Goal: Transaction & Acquisition: Obtain resource

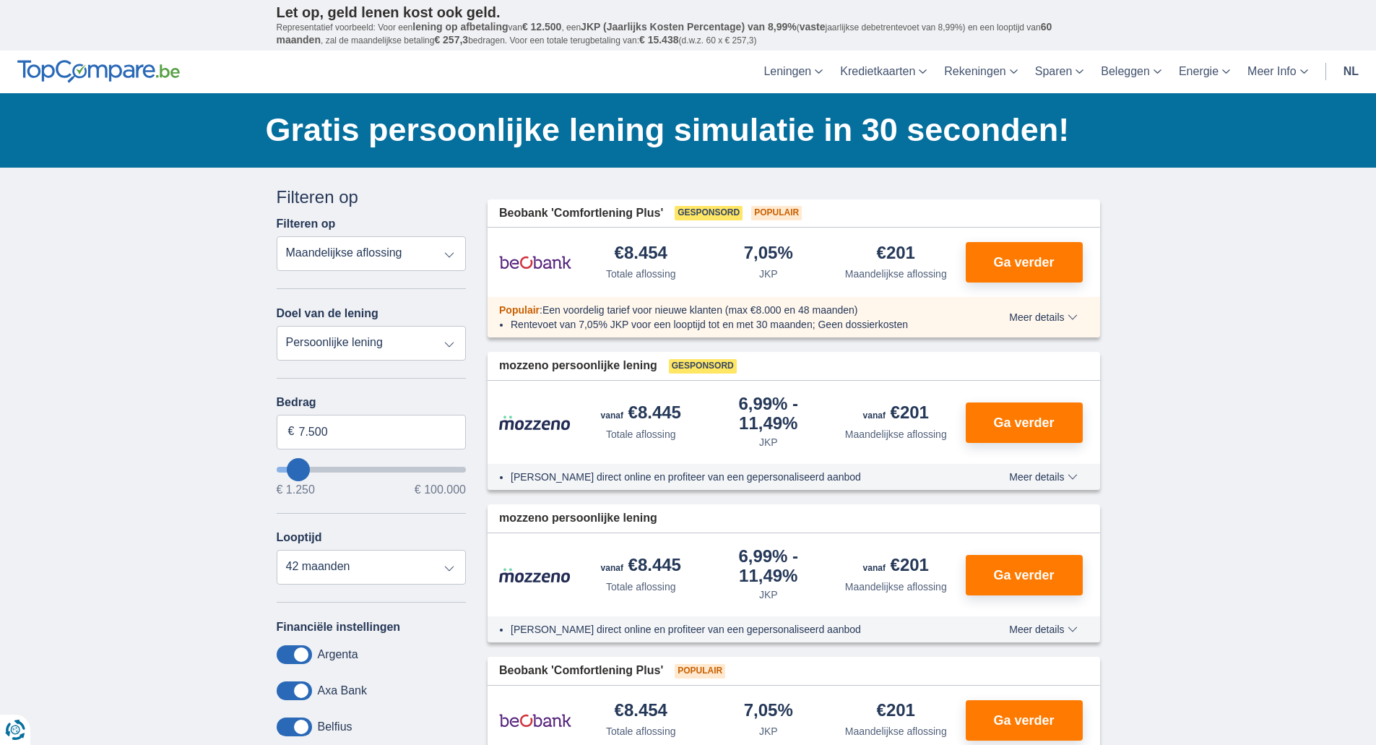
click at [429, 258] on select "Totale aflossing JKP Maandelijkse aflossing" at bounding box center [372, 253] width 190 height 35
click at [446, 338] on select "Persoonlijke lening Auto Moto / fiets Mobilhome / caravan Renovatie Energie Sch…" at bounding box center [372, 343] width 190 height 35
select select "renovationLoan"
click at [277, 326] on select "Persoonlijke lening Auto Moto / fiets Mobilhome / caravan Renovatie Energie Sch…" at bounding box center [372, 343] width 190 height 35
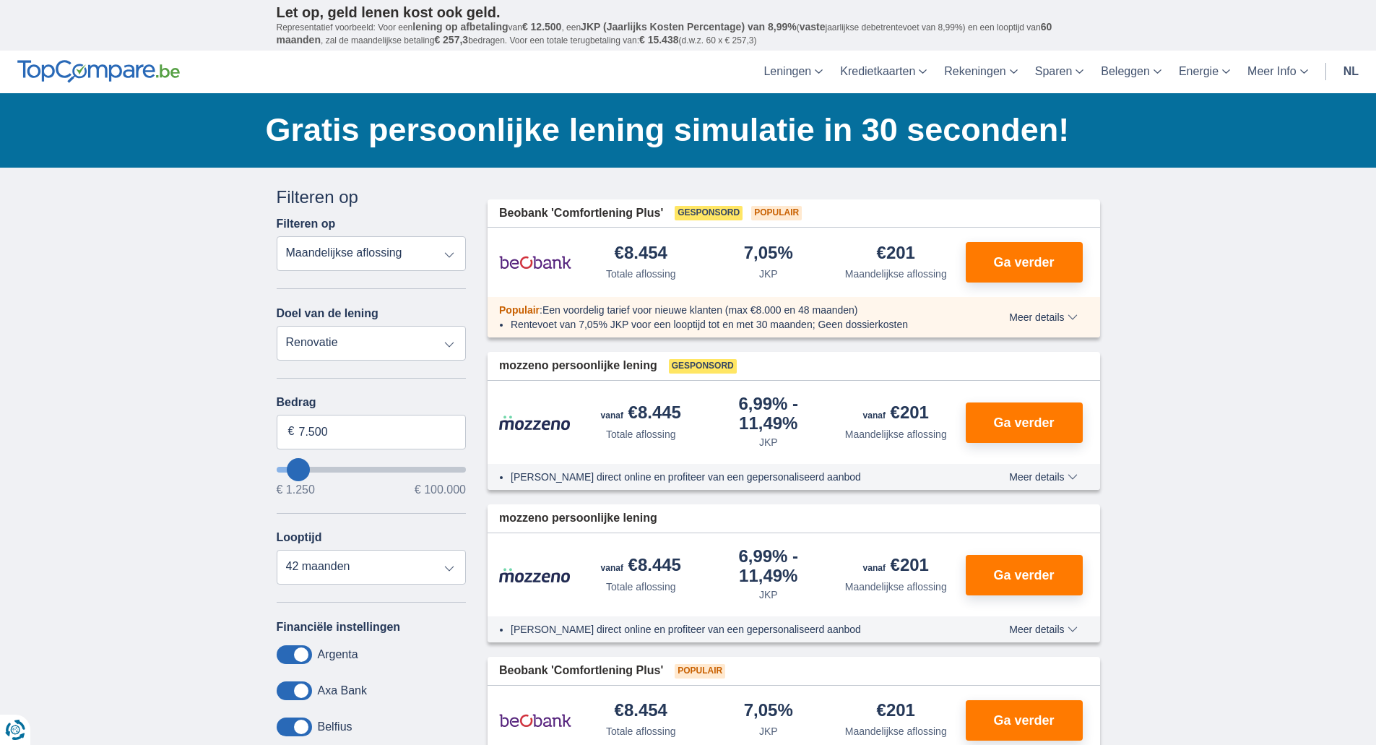
type input "15.000"
type input "15250"
select select "60"
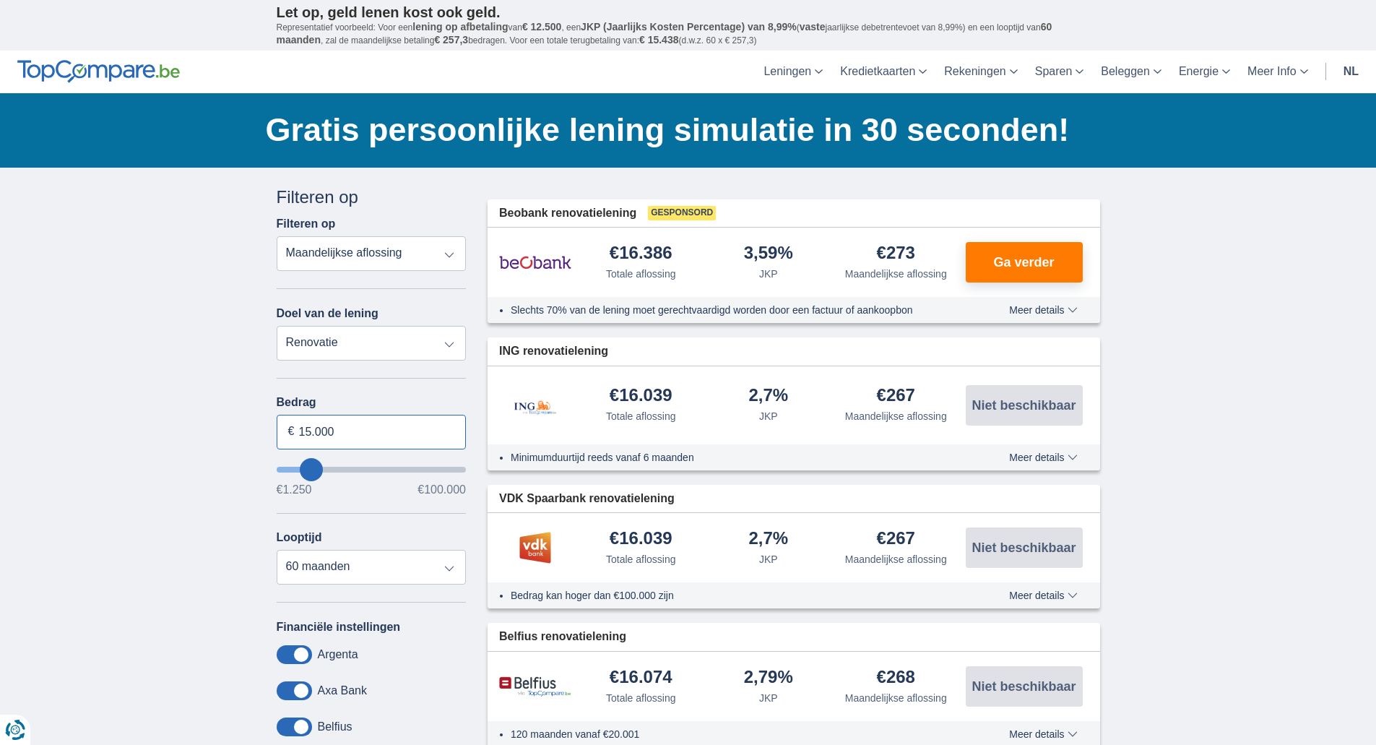
drag, startPoint x: 377, startPoint y: 428, endPoint x: 246, endPoint y: 426, distance: 131.5
type input "10.000"
type input "10250"
select select "48"
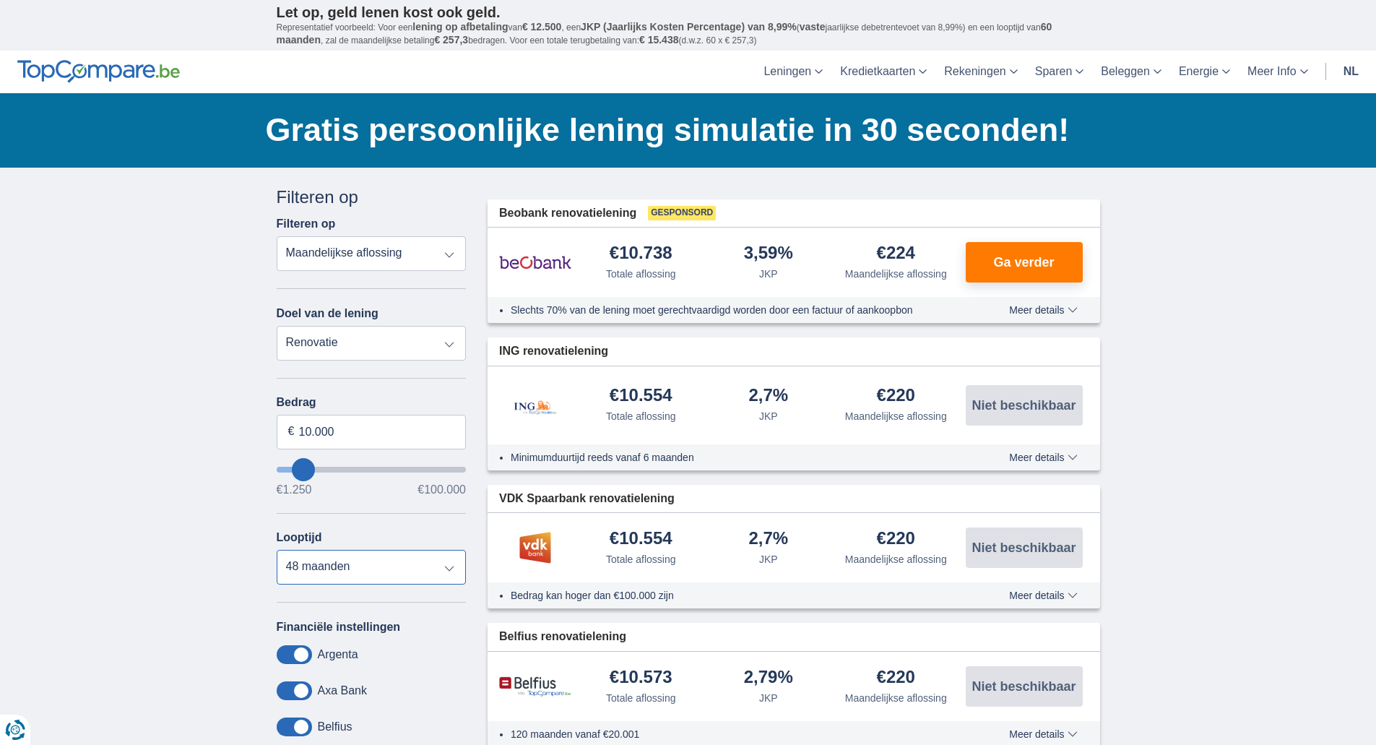
click at [424, 574] on select "12 maanden 18 maanden 24 maanden 30 maanden 36 maanden 42 maanden 48 maanden" at bounding box center [372, 567] width 190 height 35
